Goal: Task Accomplishment & Management: Manage account settings

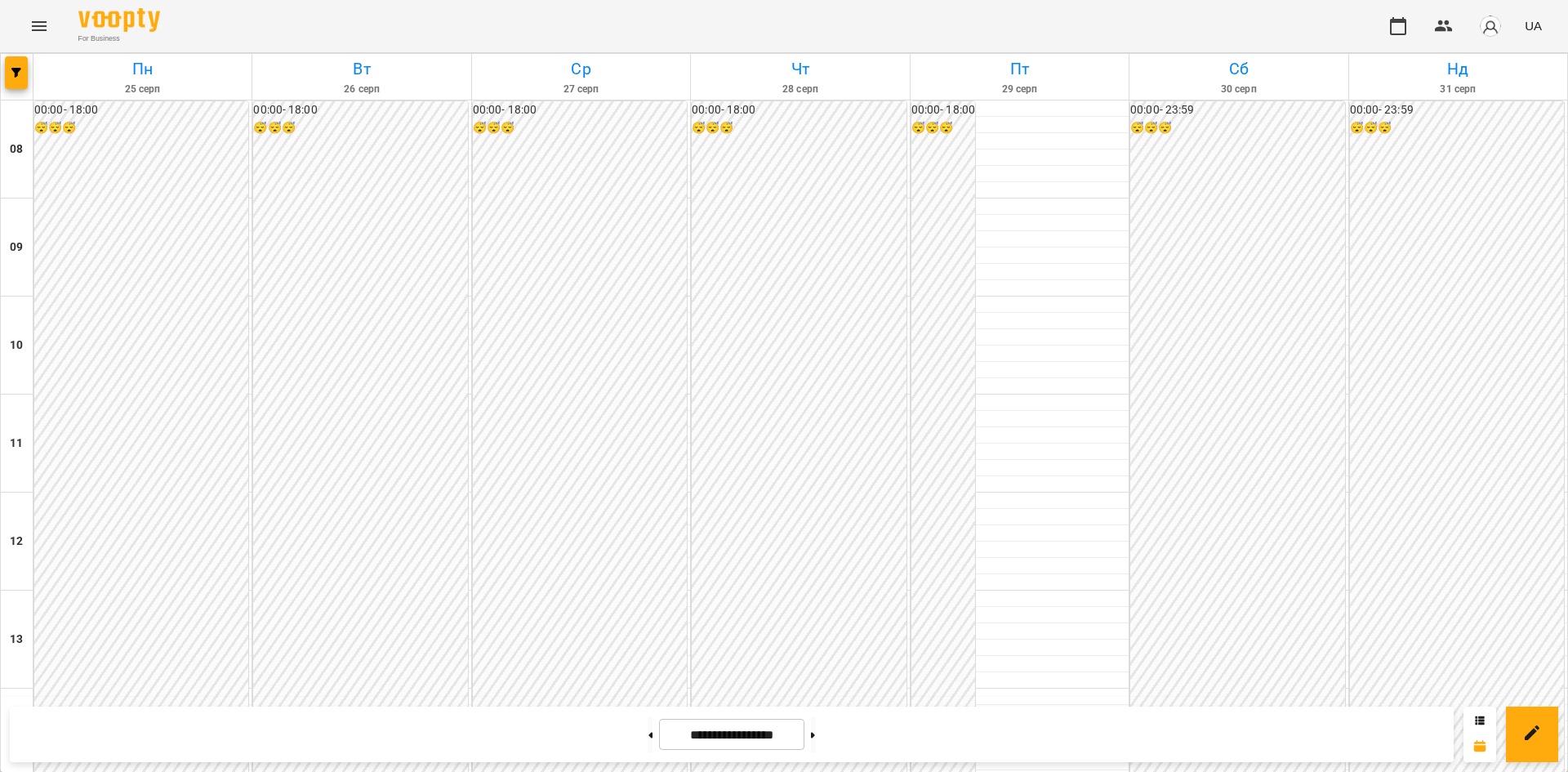
scroll to position [873, 0]
click at [649, 736] on button at bounding box center [650, 734] width 4 height 36
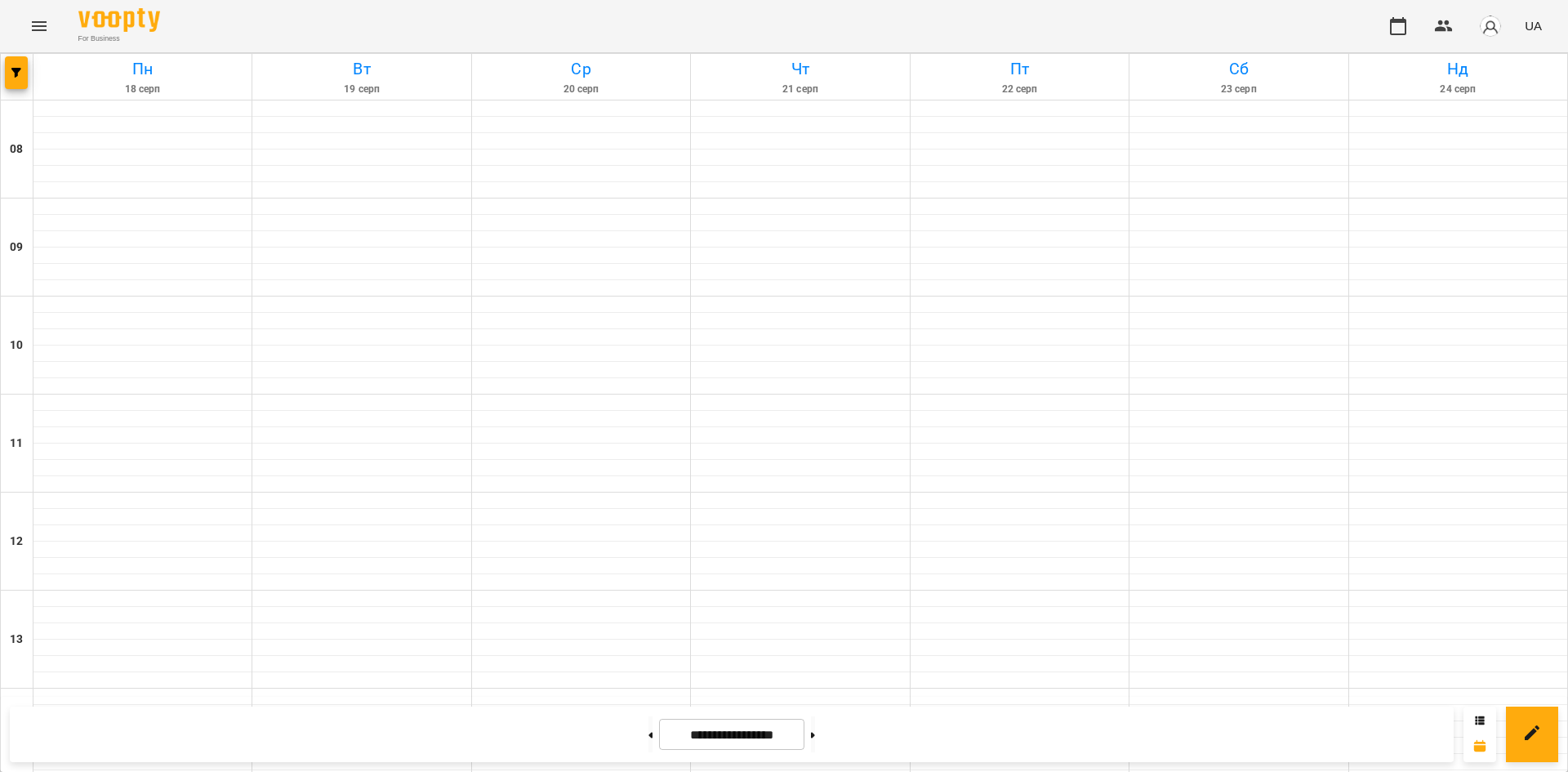
type input "**********"
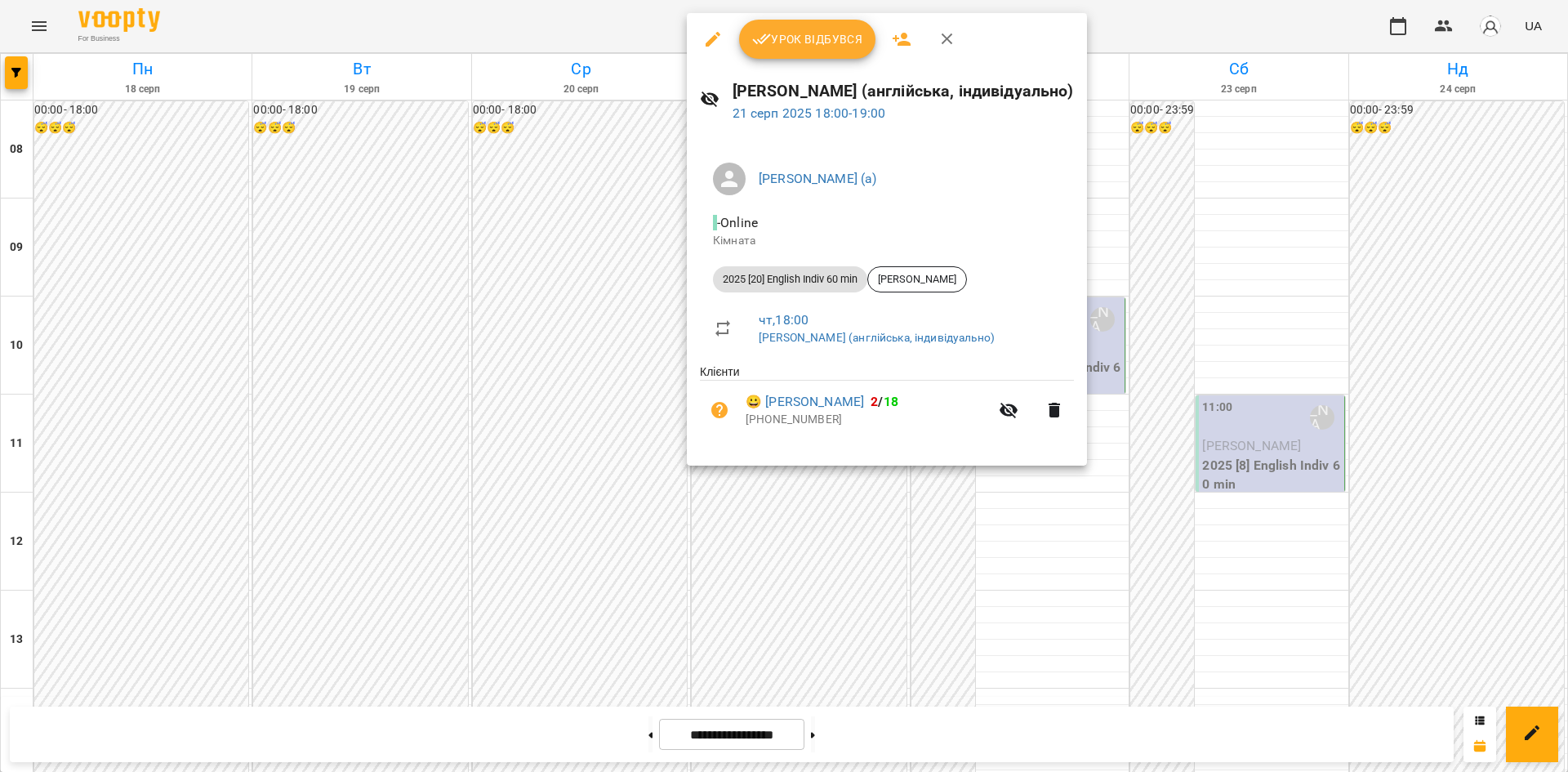
click at [822, 41] on span "Урок відбувся" at bounding box center [808, 39] width 111 height 20
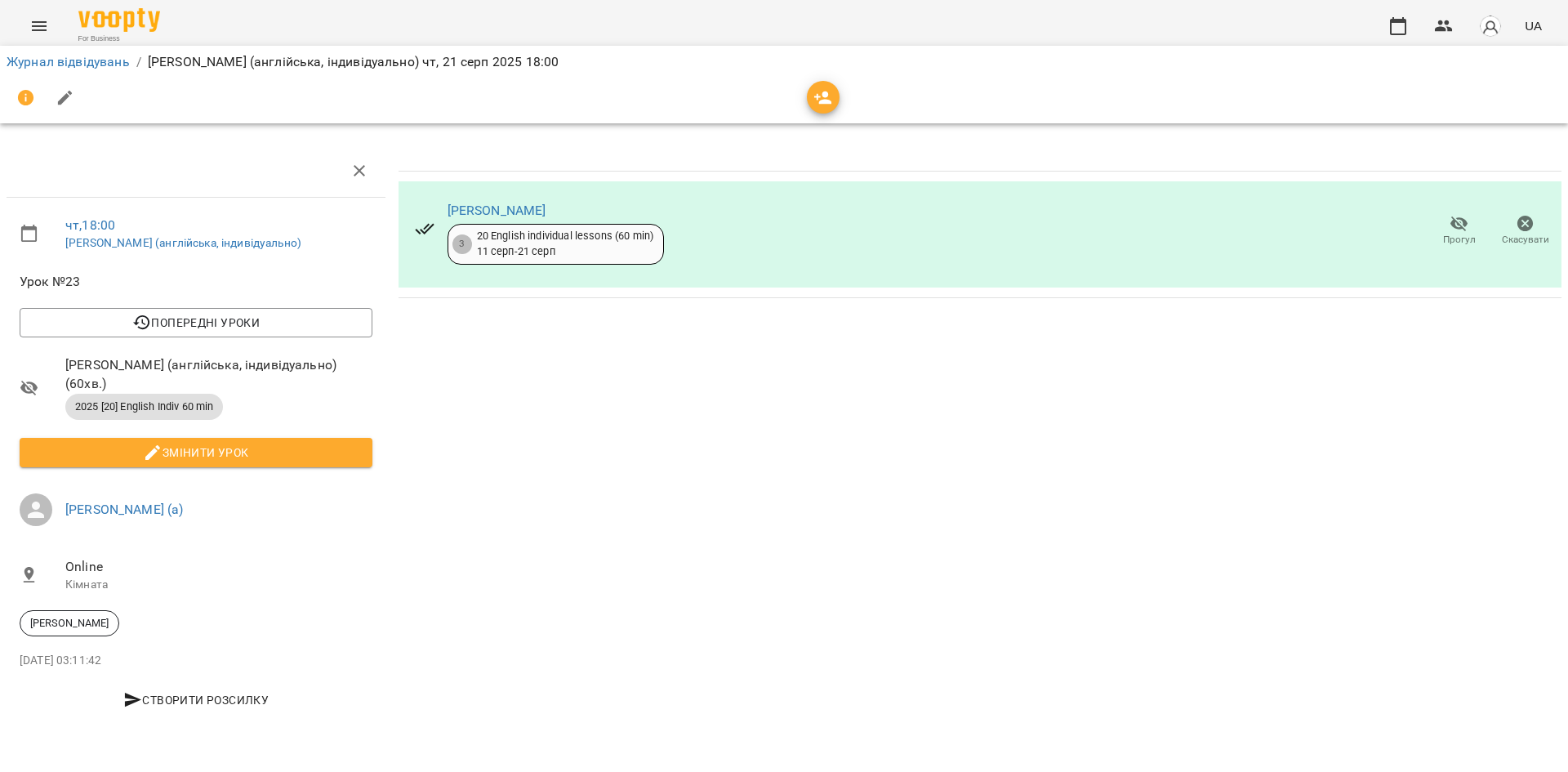
click at [88, 71] on li "Журнал відвідувань" at bounding box center [68, 62] width 124 height 20
click at [87, 67] on link "Журнал відвідувань" at bounding box center [68, 61] width 124 height 16
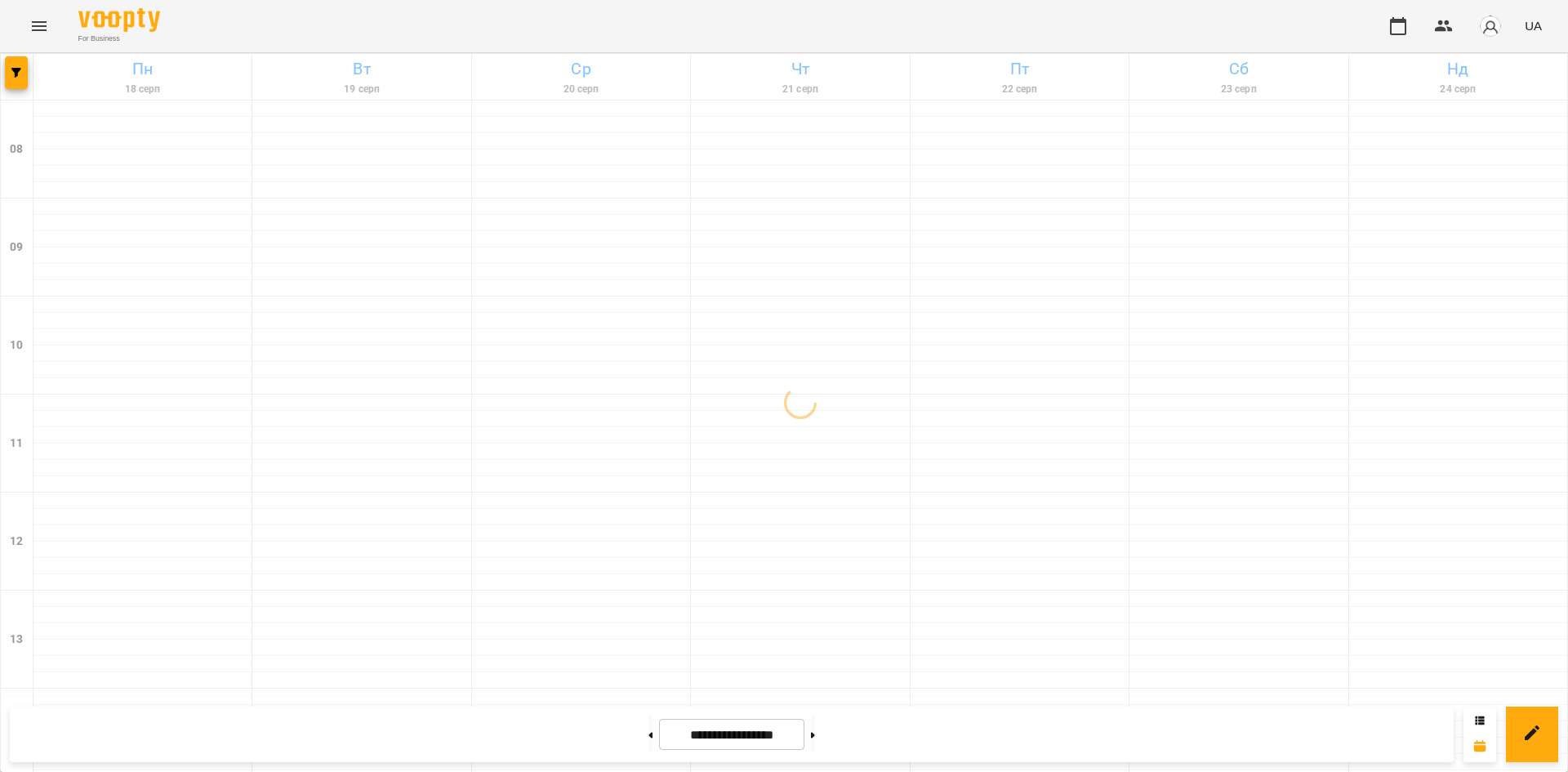
scroll to position [873, 0]
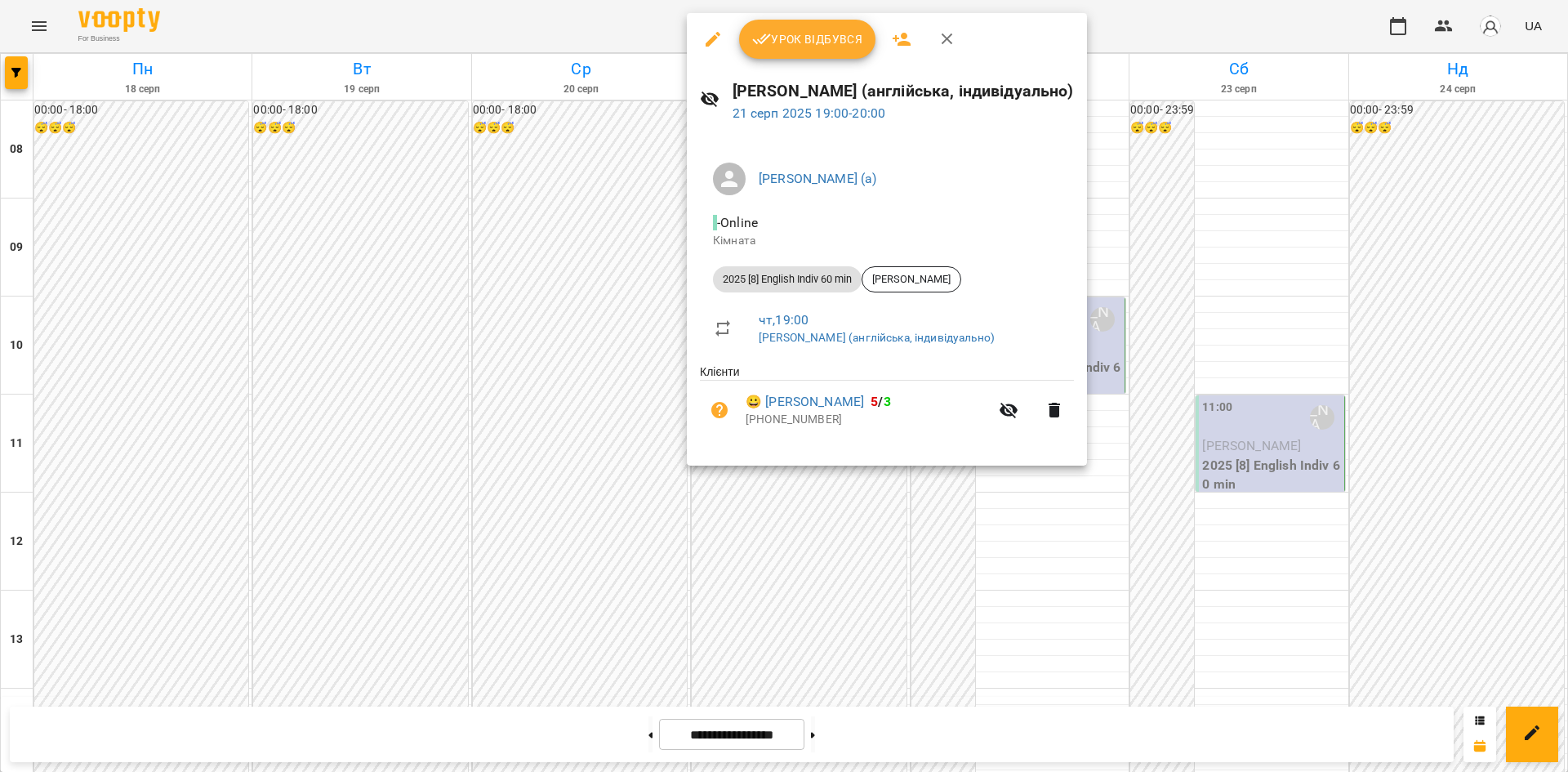
click at [801, 43] on span "Урок відбувся" at bounding box center [808, 39] width 111 height 20
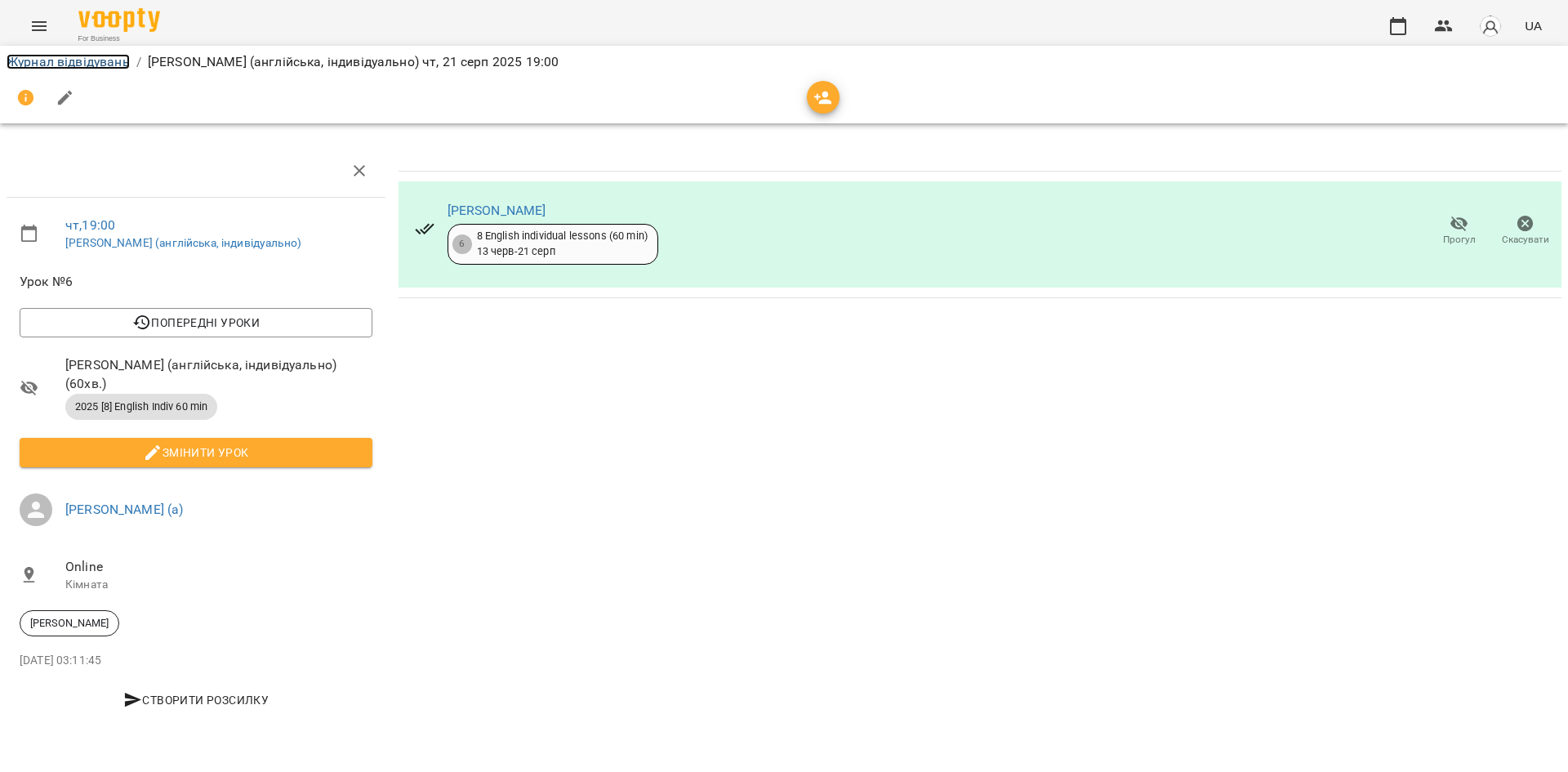
click at [116, 58] on link "Журнал відвідувань" at bounding box center [68, 61] width 124 height 16
